Goal: Find specific page/section: Find specific page/section

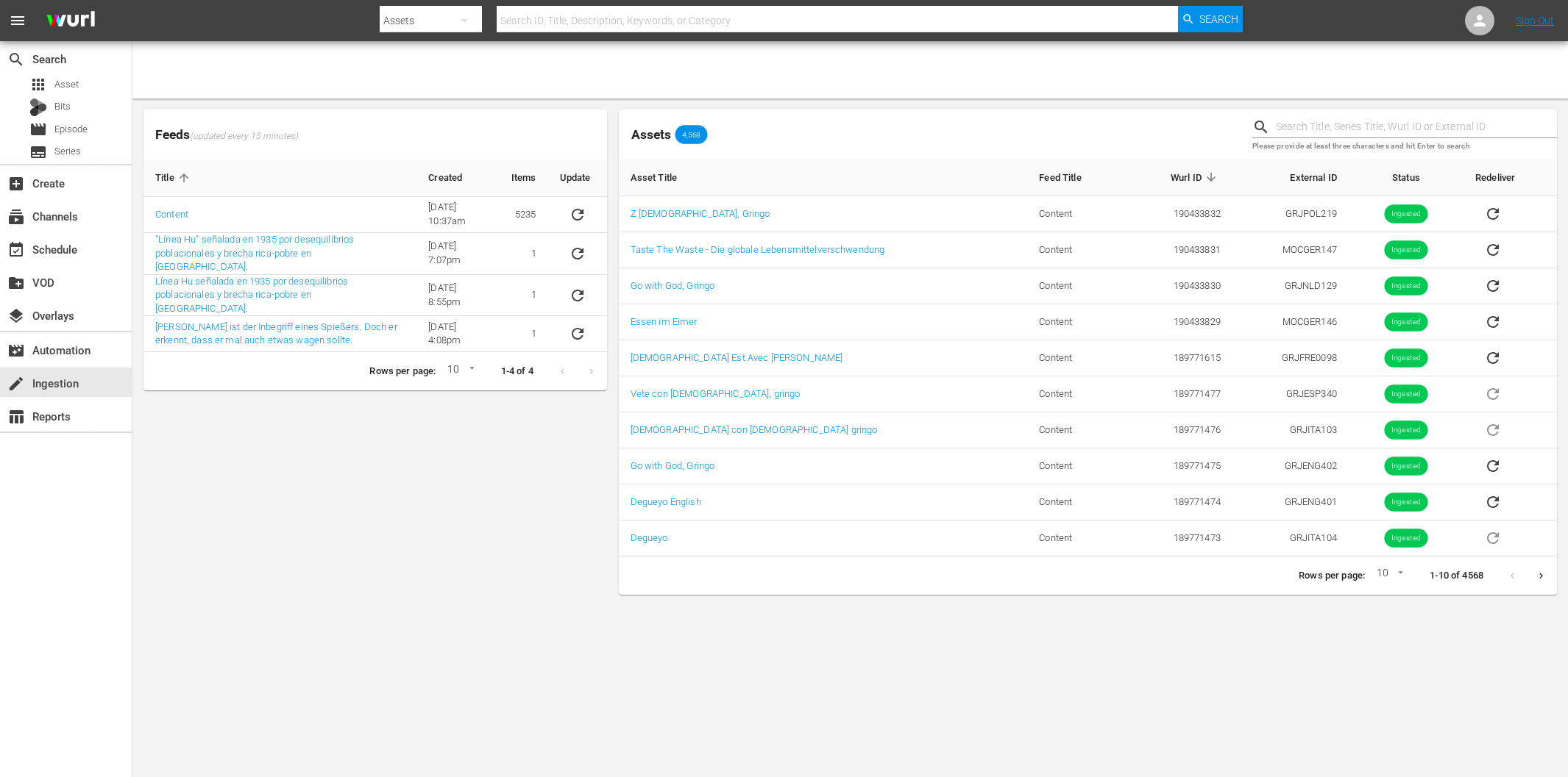
click at [221, 495] on div "Feeds (updated every 15 minutes) Title Created Items Update Content [DATE] 10:3…" at bounding box center [376, 351] width 475 height 497
click at [311, 502] on div "Feeds (updated every 15 minutes) Title Created Items Update Content [DATE] 10:3…" at bounding box center [376, 351] width 475 height 497
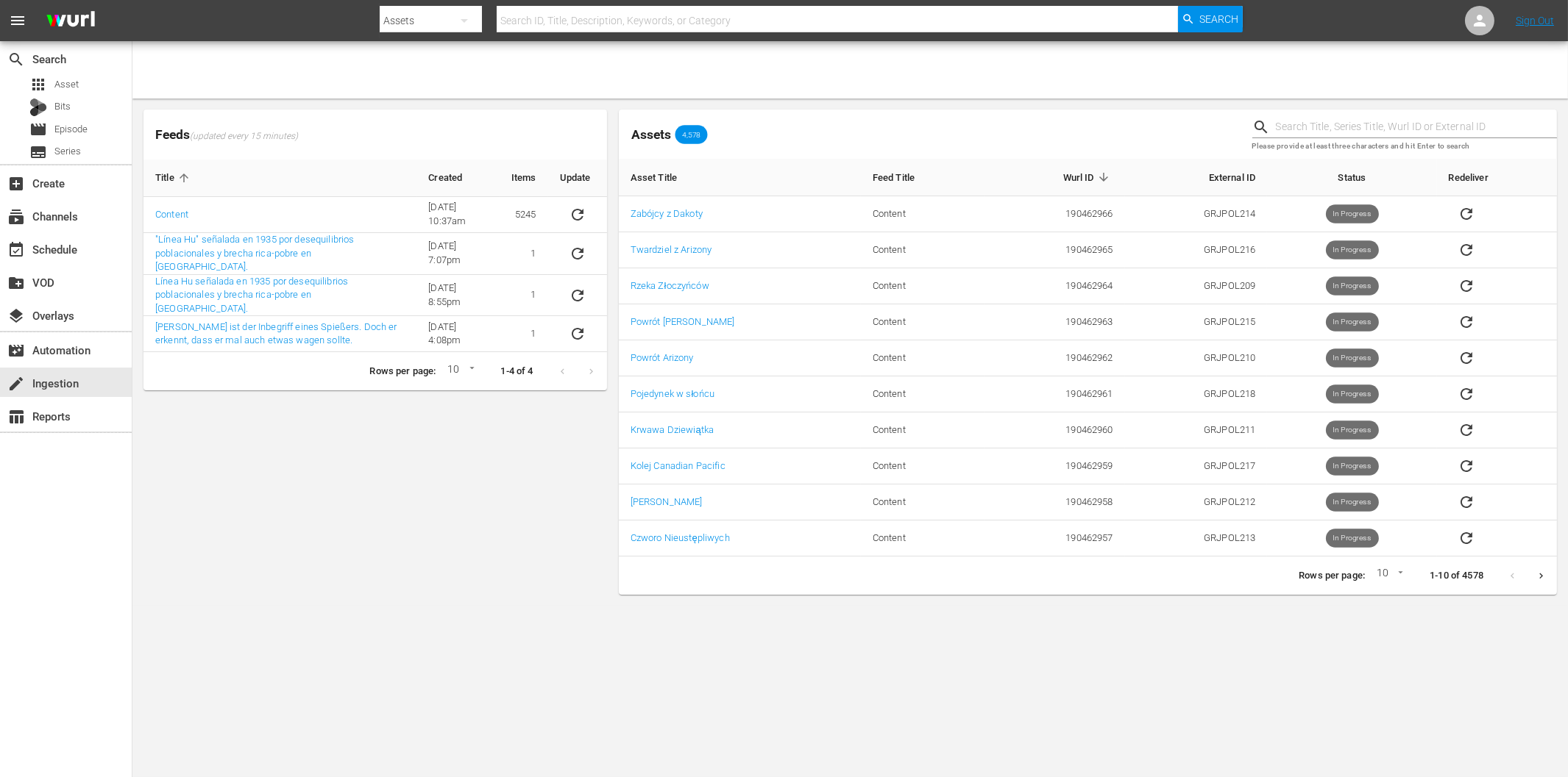
click at [1395, 572] on body "menu Search By Assets Search ID, Title, Description, Keywords, or Category Sear…" at bounding box center [784, 388] width 1568 height 777
click at [1390, 601] on li "15" at bounding box center [1386, 601] width 35 height 24
type input "15"
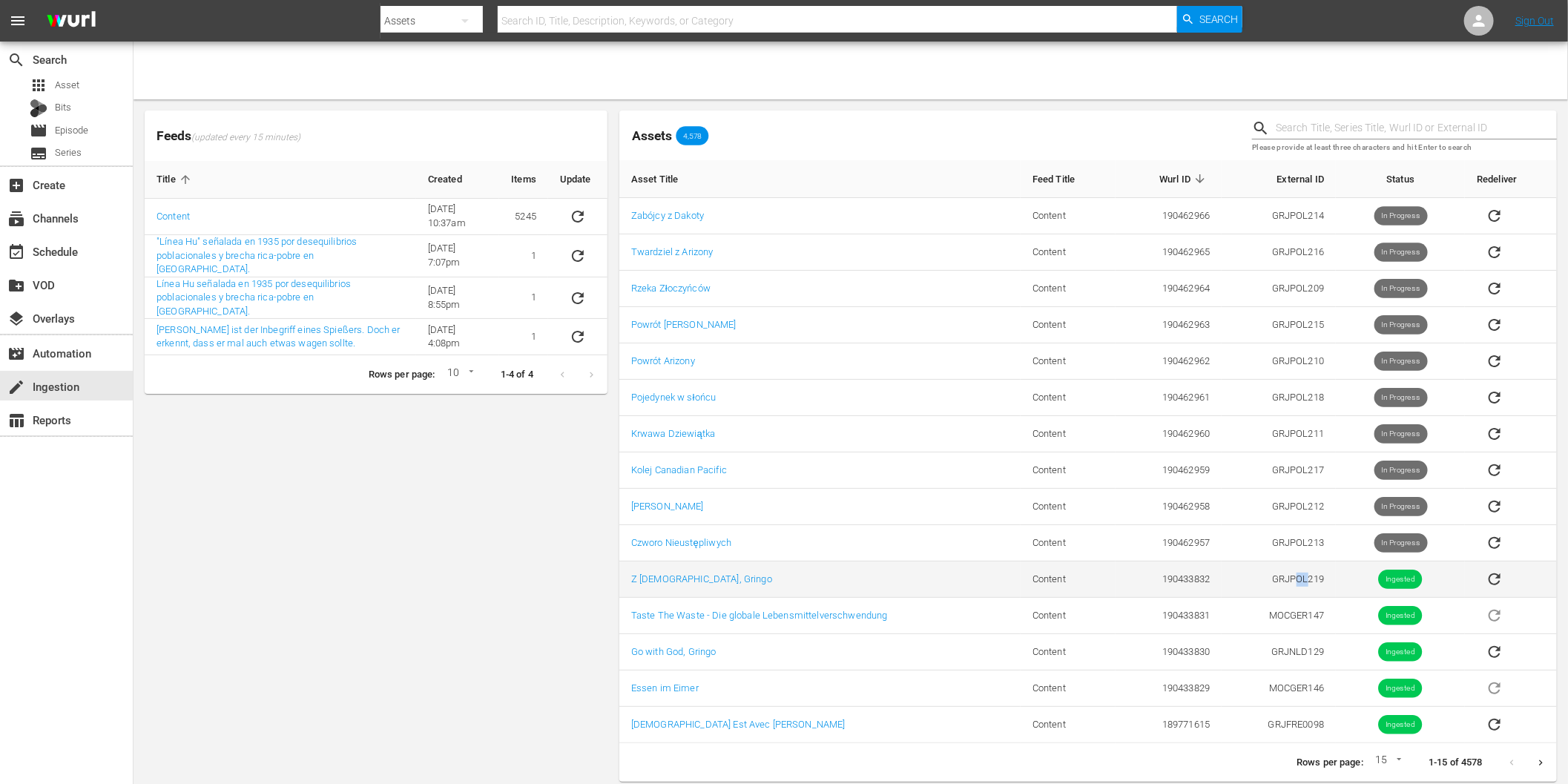
drag, startPoint x: 1296, startPoint y: 577, endPoint x: 1308, endPoint y: 577, distance: 12.0
click at [1308, 577] on td "GRJPOL219" at bounding box center [1279, 579] width 115 height 37
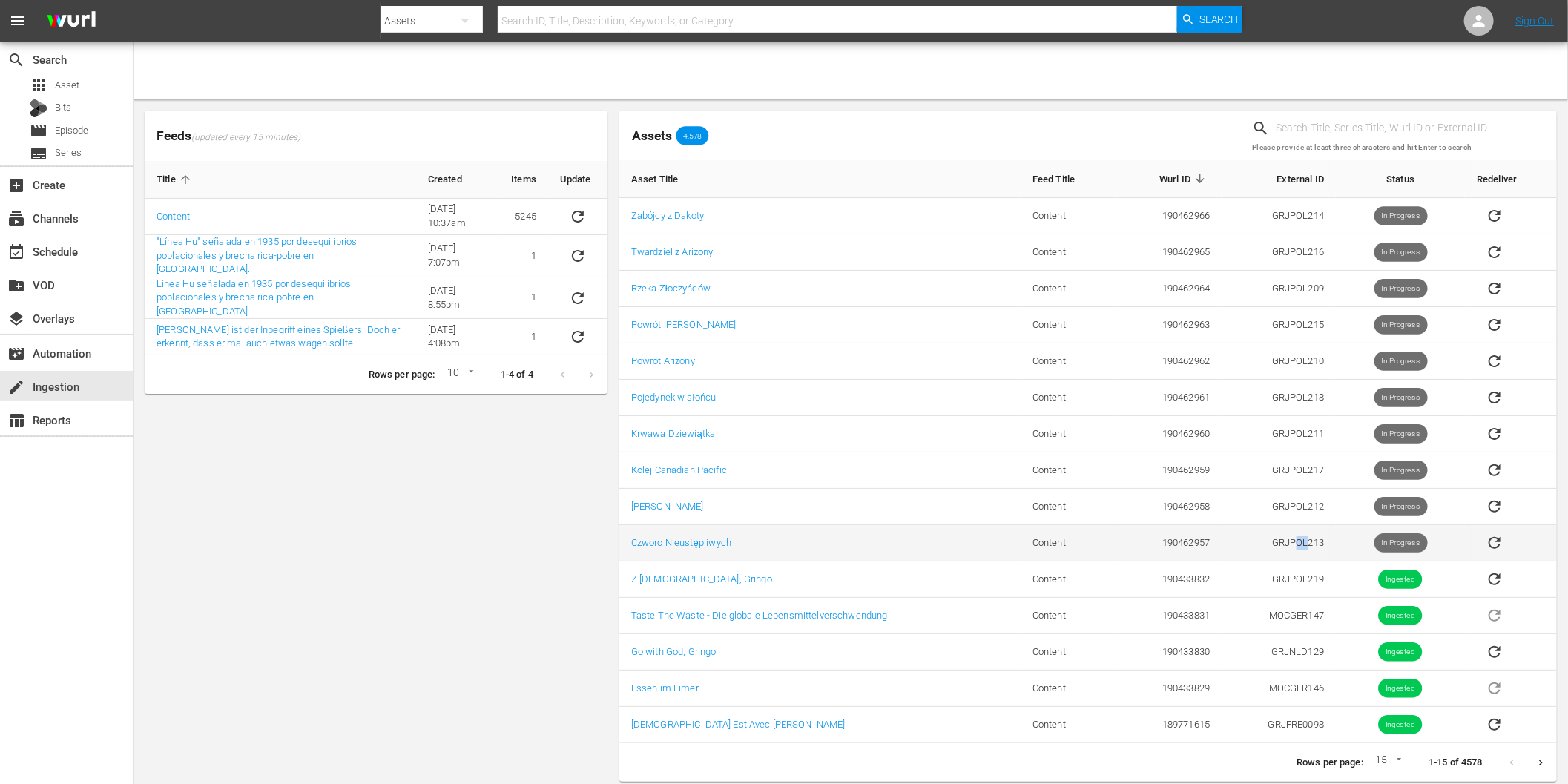
drag, startPoint x: 1296, startPoint y: 538, endPoint x: 1309, endPoint y: 537, distance: 13.0
click at [1309, 537] on td "GRJPOL213" at bounding box center [1279, 543] width 115 height 37
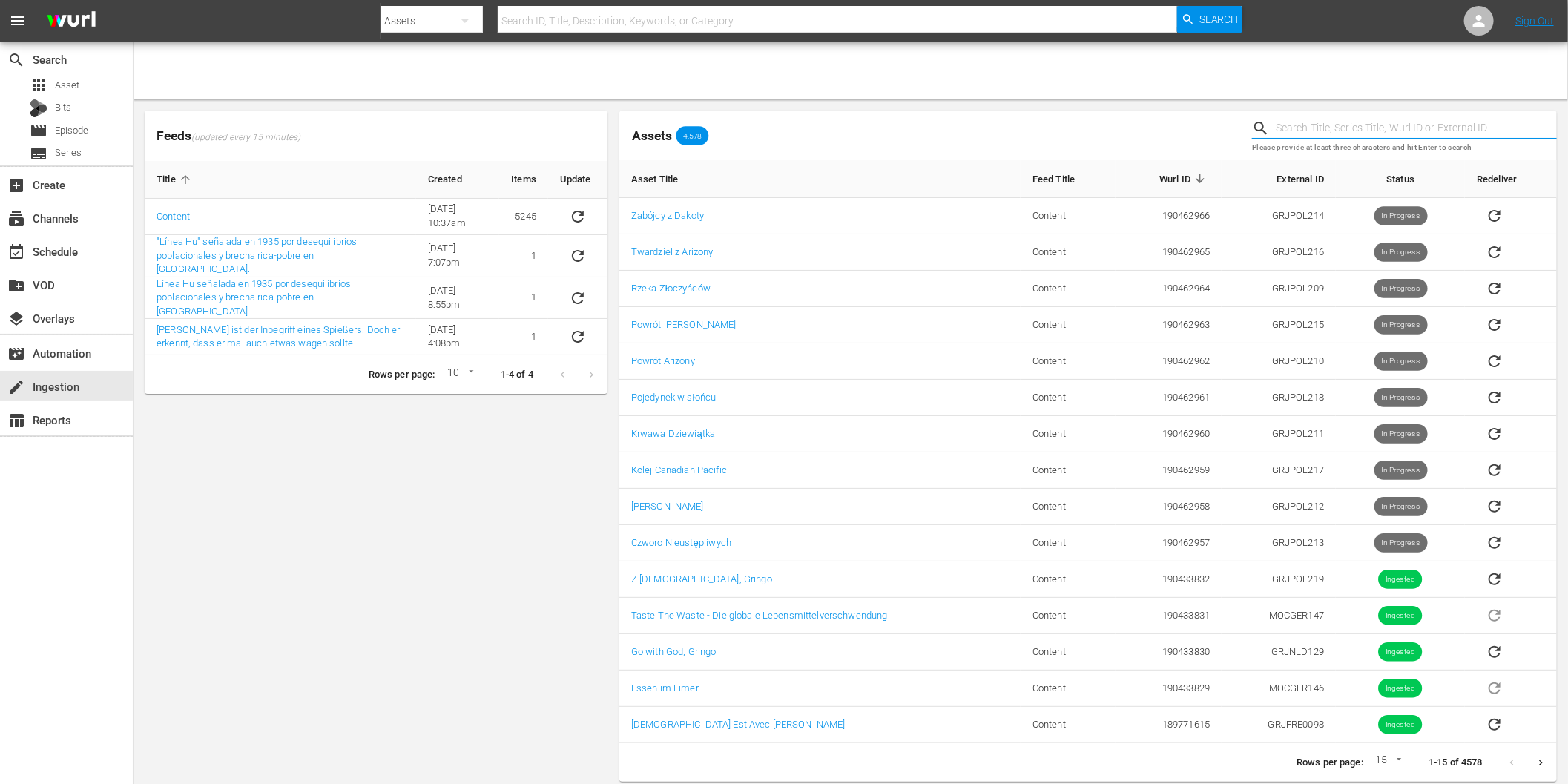
click at [1321, 126] on input "text" at bounding box center [1416, 129] width 281 height 23
paste input "GRJPOL219"
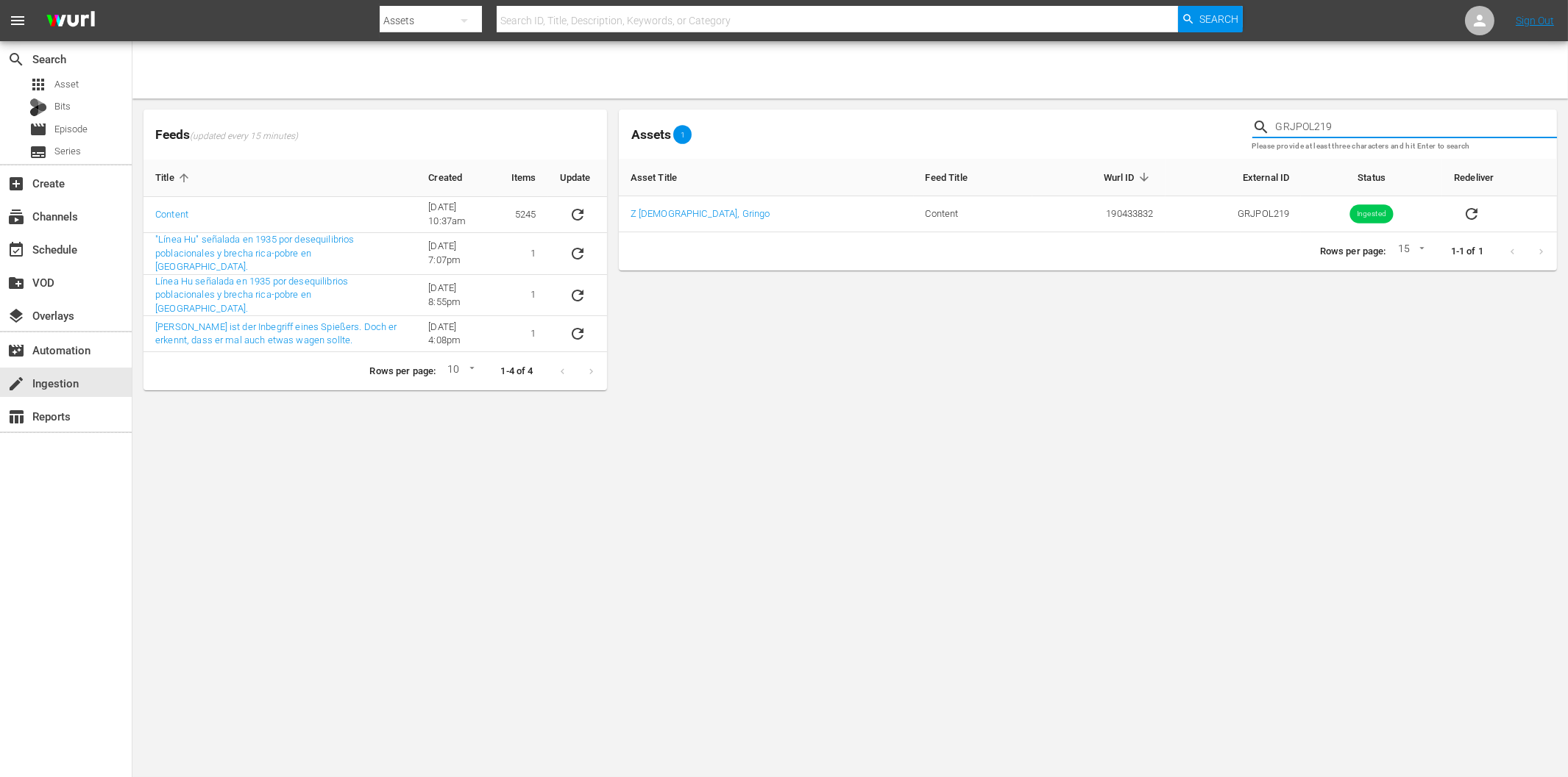
click at [1372, 124] on input "GRJPOL219" at bounding box center [1415, 128] width 281 height 22
paste input "20"
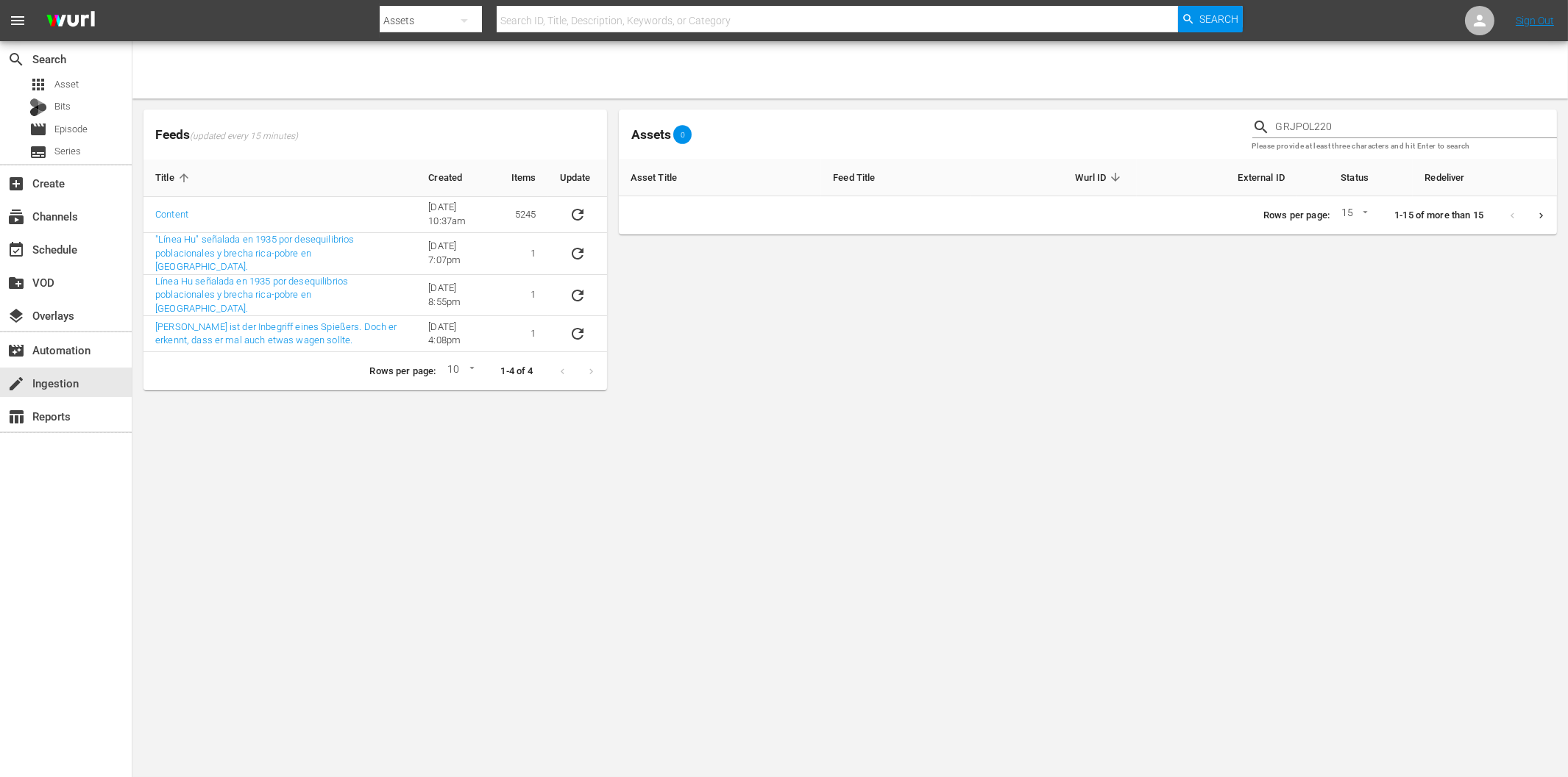
click at [1306, 130] on input "GRJPOL220" at bounding box center [1415, 128] width 281 height 22
paste input "NLD13"
click at [1344, 129] on input "GRJNLD130" at bounding box center [1415, 128] width 281 height 22
paste input "POL219"
type input "GRJPOL219"
